Goal: Task Accomplishment & Management: Use online tool/utility

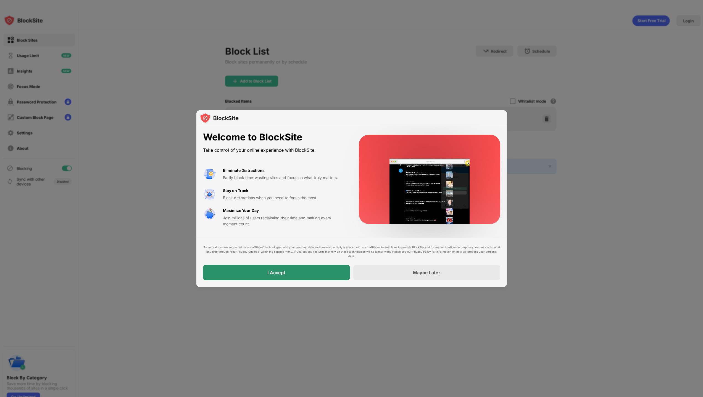
click at [303, 273] on div "I Accept" at bounding box center [276, 272] width 147 height 15
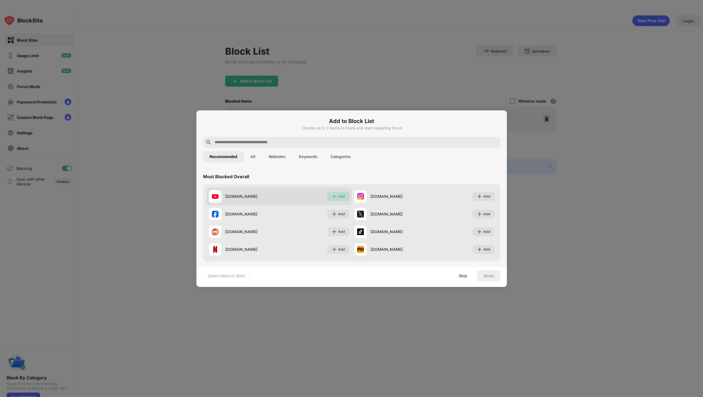
click at [334, 198] on img at bounding box center [334, 197] width 6 height 6
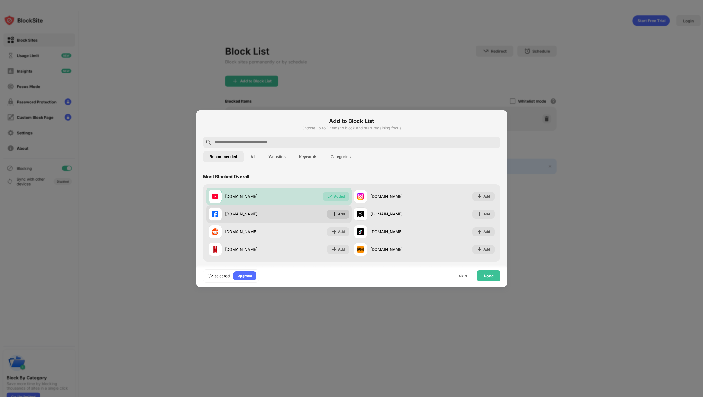
click at [332, 213] on img at bounding box center [334, 214] width 6 height 6
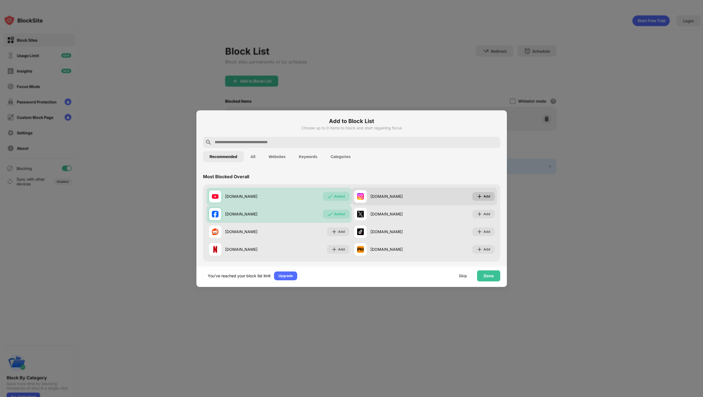
click at [477, 198] on img at bounding box center [480, 197] width 6 height 6
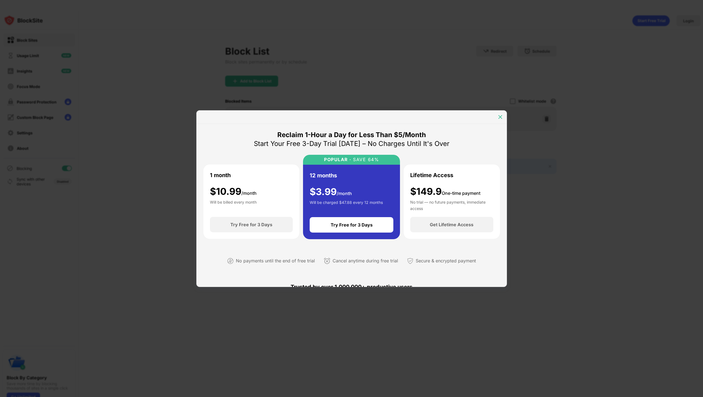
click at [501, 117] on img at bounding box center [500, 117] width 6 height 6
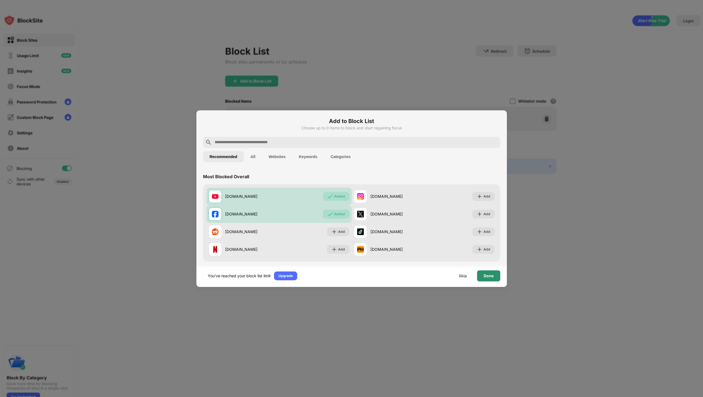
click at [483, 275] on div "Done" at bounding box center [488, 276] width 10 height 4
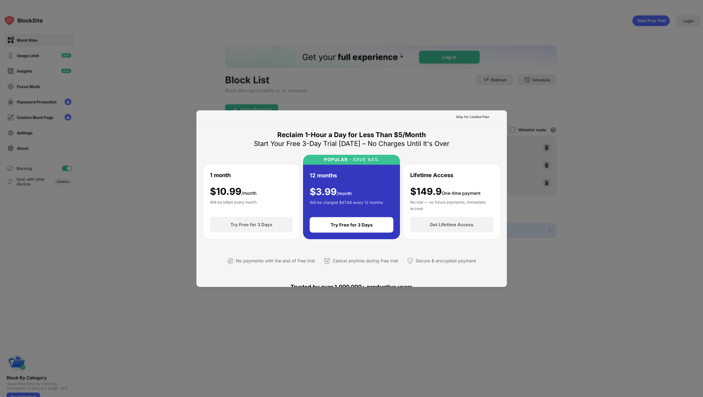
click at [571, 278] on div at bounding box center [351, 198] width 703 height 397
click at [476, 117] on div "Skip for Limited Plan" at bounding box center [472, 117] width 33 height 6
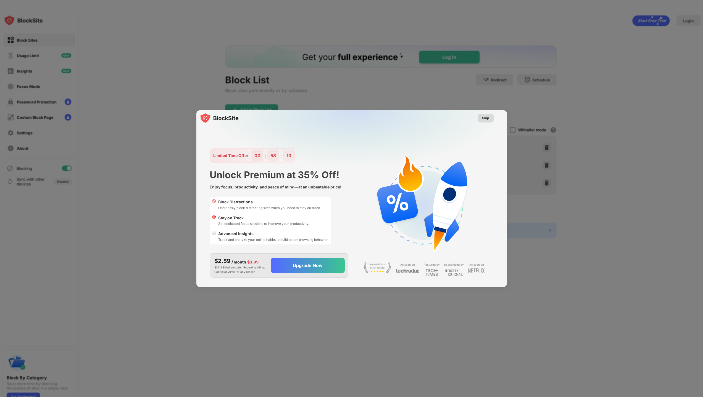
click at [484, 117] on div "Skip" at bounding box center [485, 118] width 7 height 6
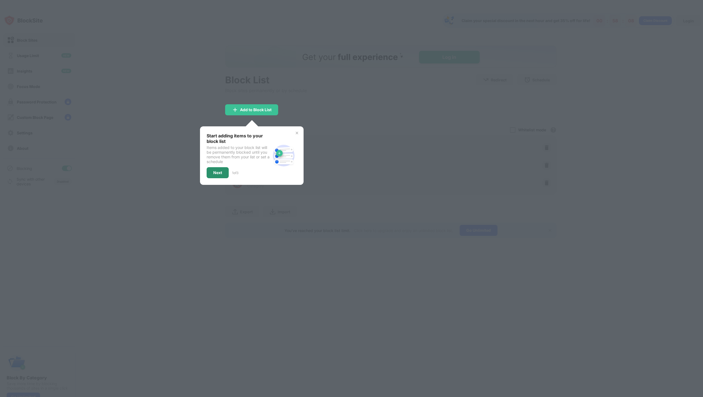
click at [218, 175] on div "Next" at bounding box center [218, 172] width 22 height 11
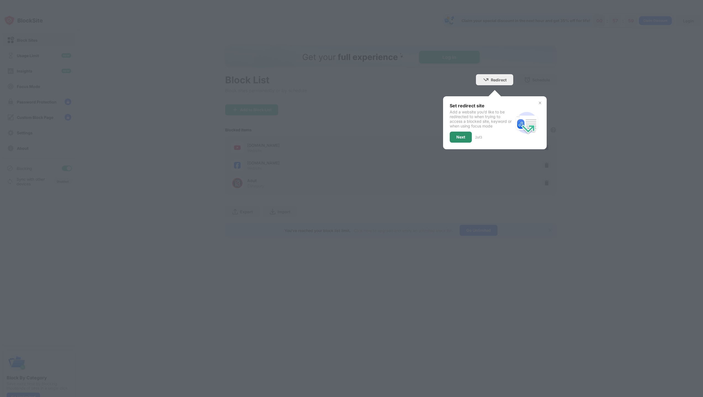
click at [456, 137] on div "Next" at bounding box center [460, 137] width 22 height 11
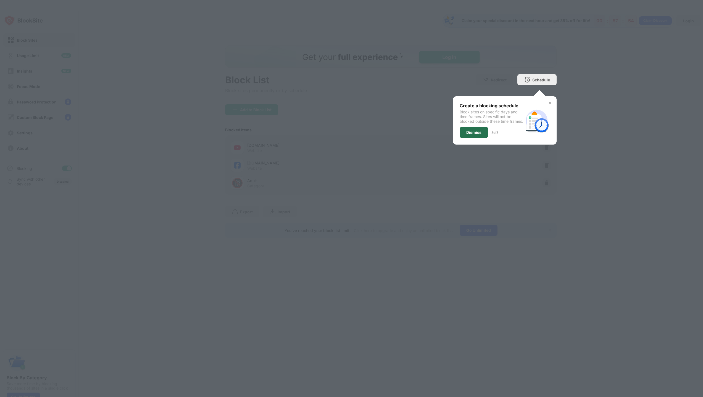
click at [465, 137] on div "Dismiss" at bounding box center [473, 132] width 28 height 11
